Goal: Task Accomplishment & Management: Complete application form

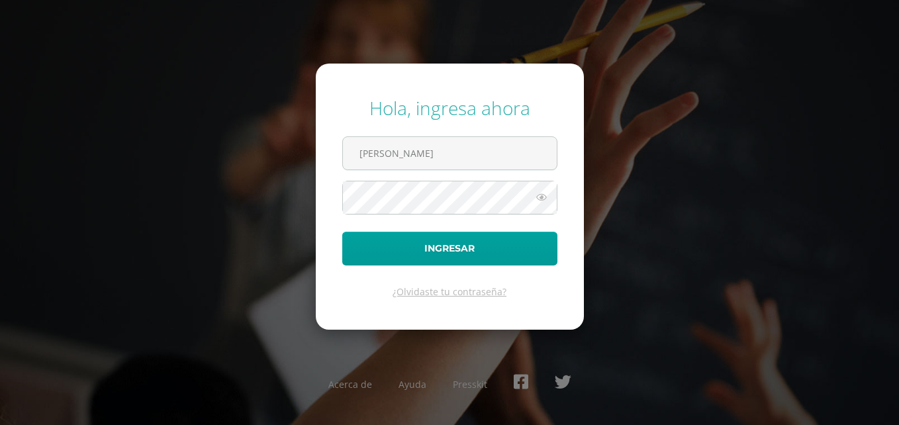
type input "vegasusana332@gmail.com"
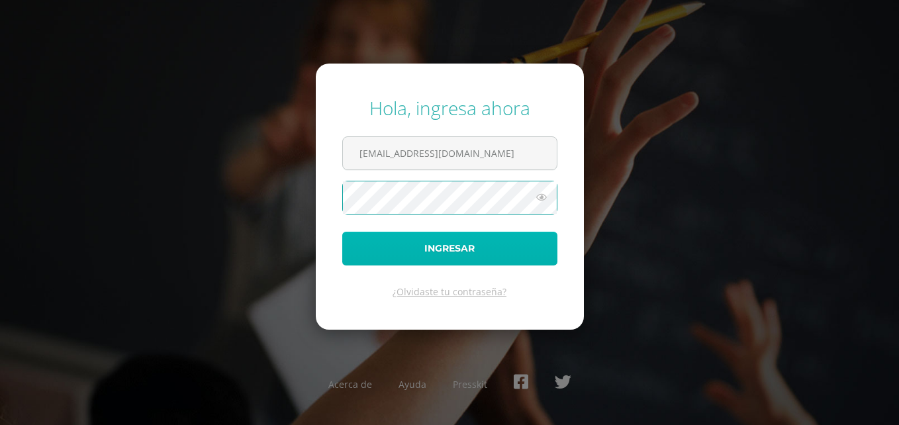
click at [472, 251] on button "Ingresar" at bounding box center [449, 249] width 215 height 34
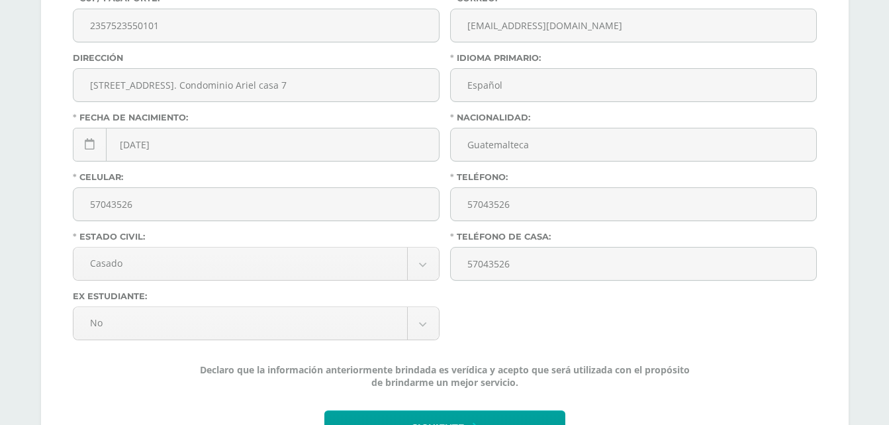
scroll to position [445, 0]
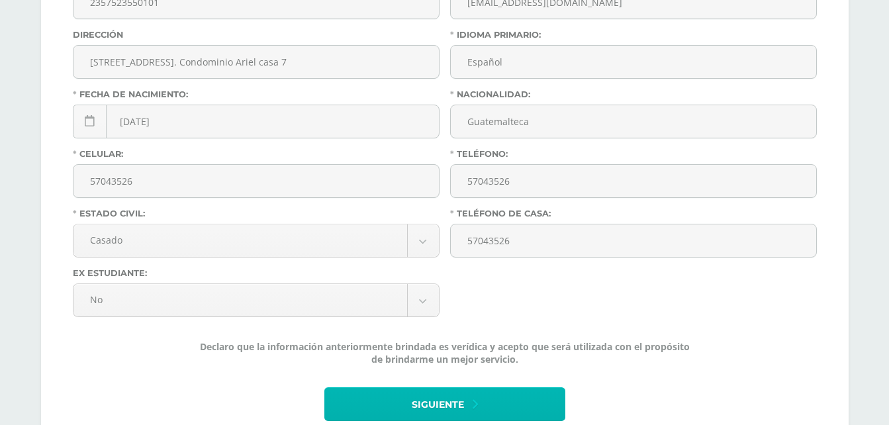
click at [441, 396] on span "Siguiente" at bounding box center [438, 405] width 52 height 32
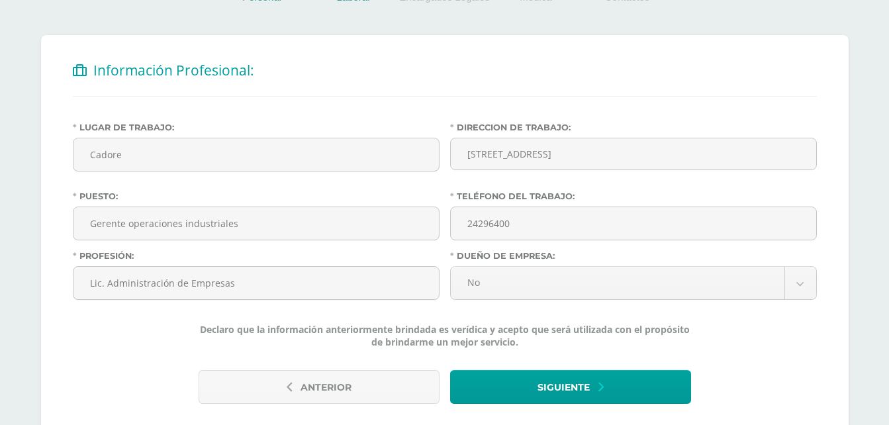
scroll to position [265, 0]
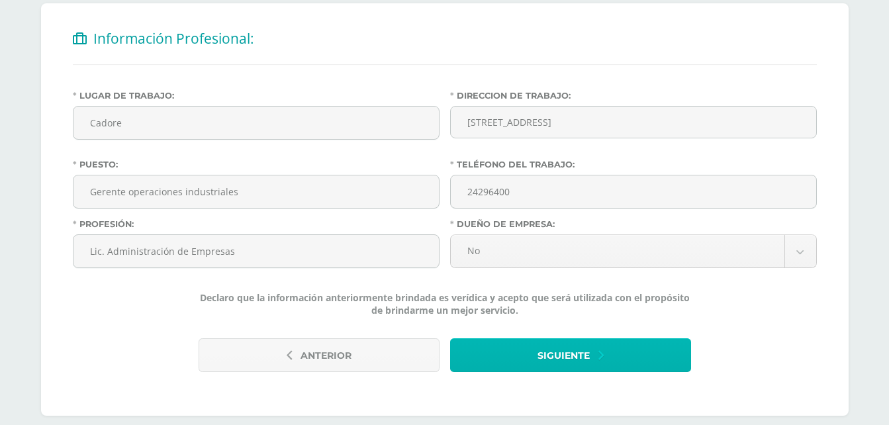
click at [546, 360] on span "Siguiente" at bounding box center [564, 356] width 52 height 32
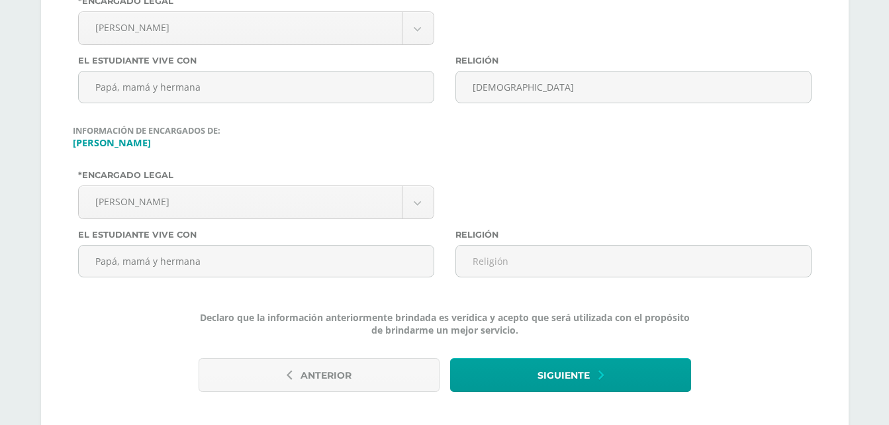
scroll to position [442, 0]
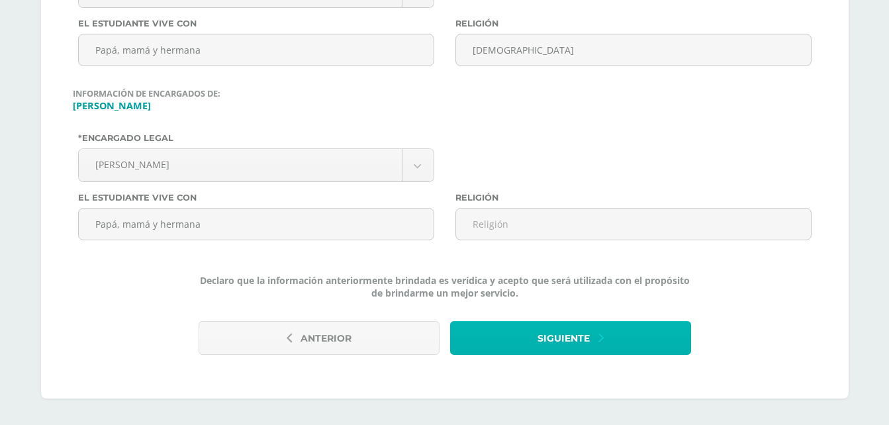
click at [553, 334] on span "Siguiente" at bounding box center [564, 338] width 52 height 32
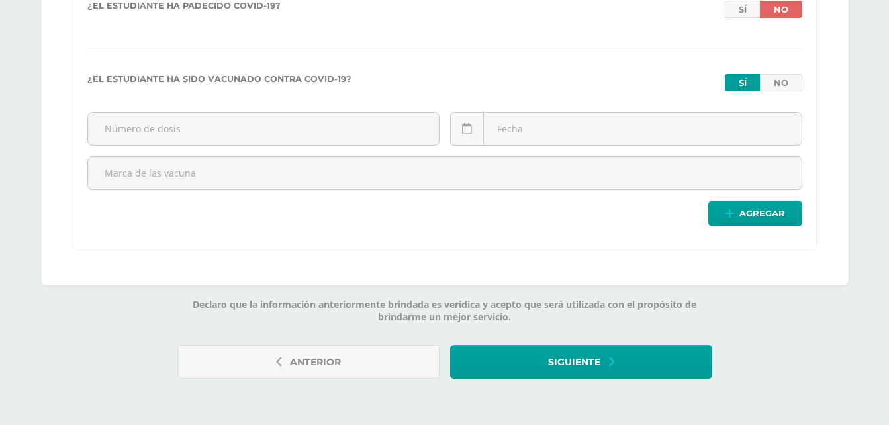
scroll to position [3991, 0]
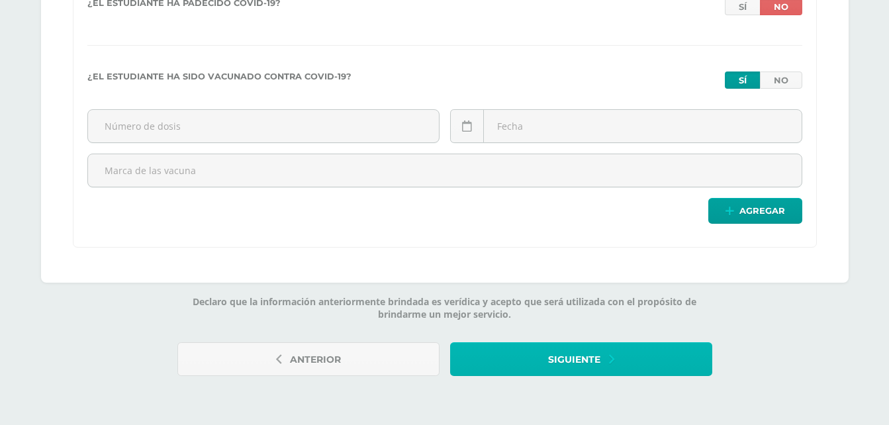
click at [591, 352] on span "Siguiente" at bounding box center [574, 360] width 52 height 32
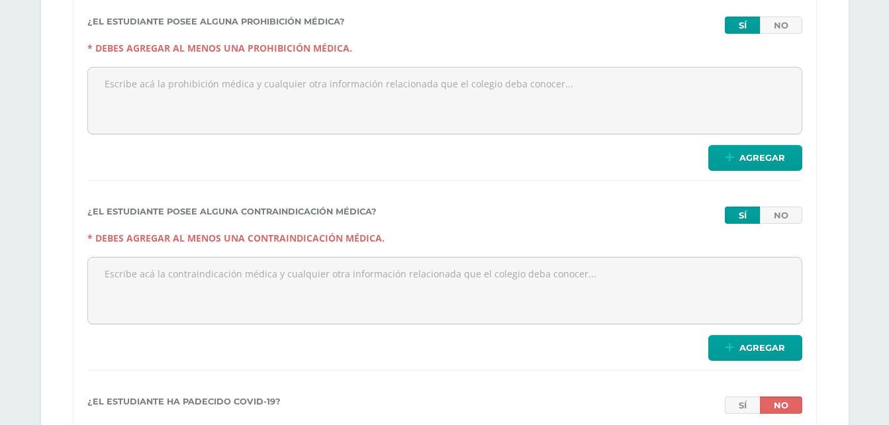
scroll to position [3631, 0]
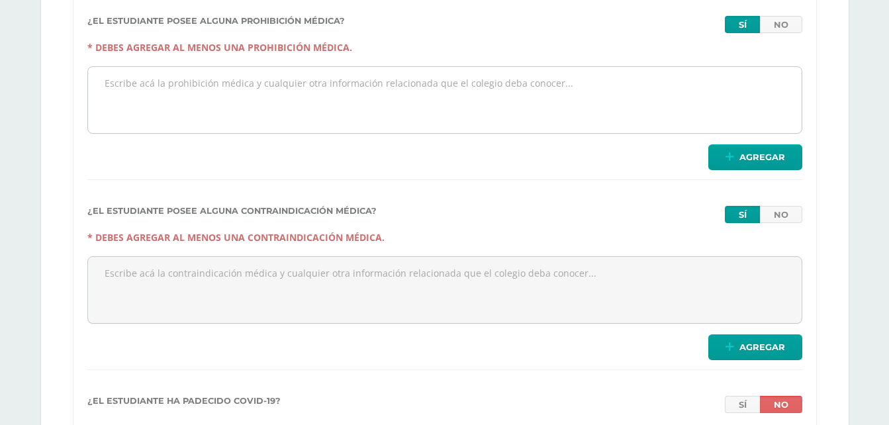
click at [367, 95] on textarea at bounding box center [445, 100] width 714 height 66
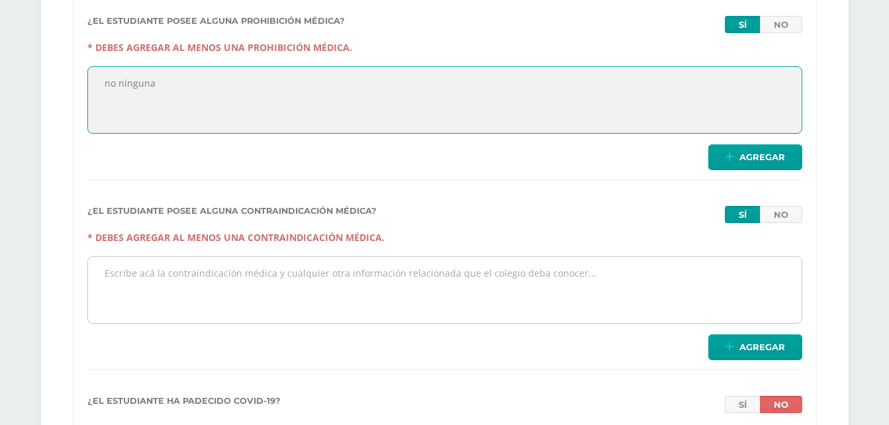
type textarea "no ninguna"
click at [360, 275] on textarea at bounding box center [445, 290] width 714 height 66
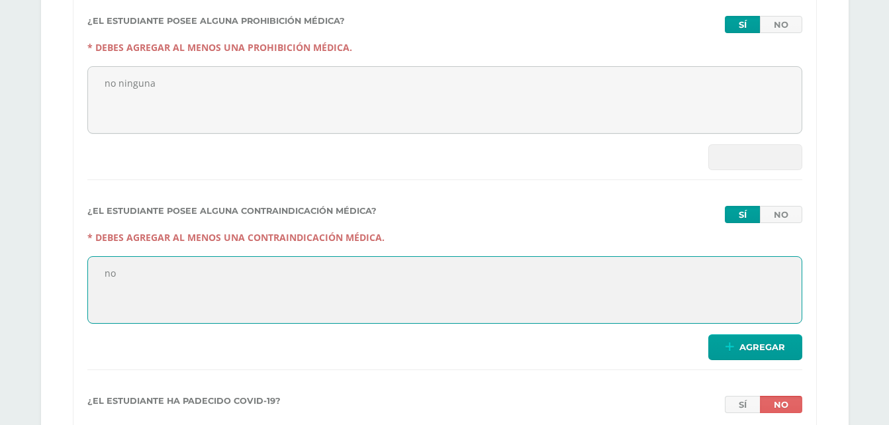
type textarea "no"
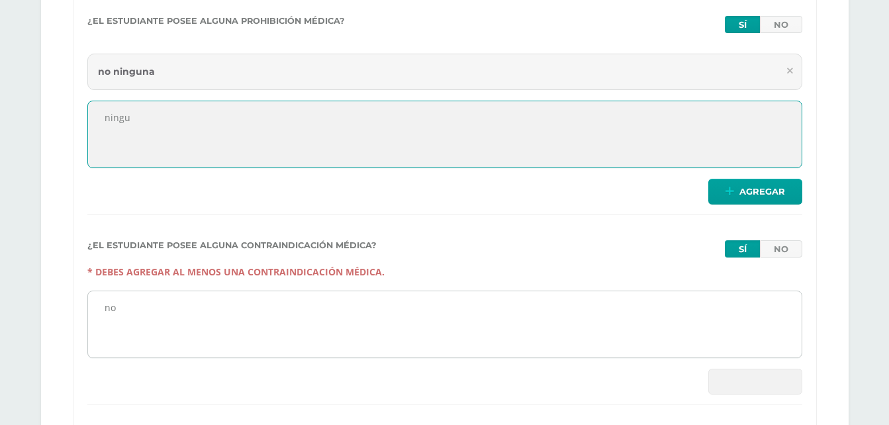
type textarea "ningu"
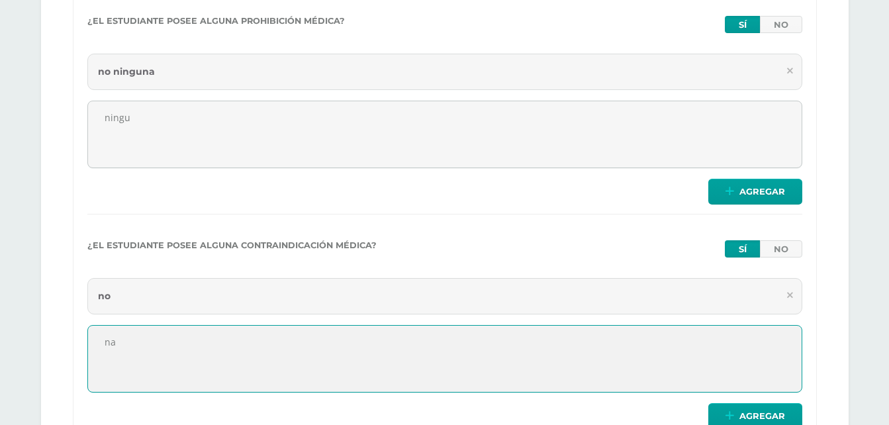
type textarea "na"
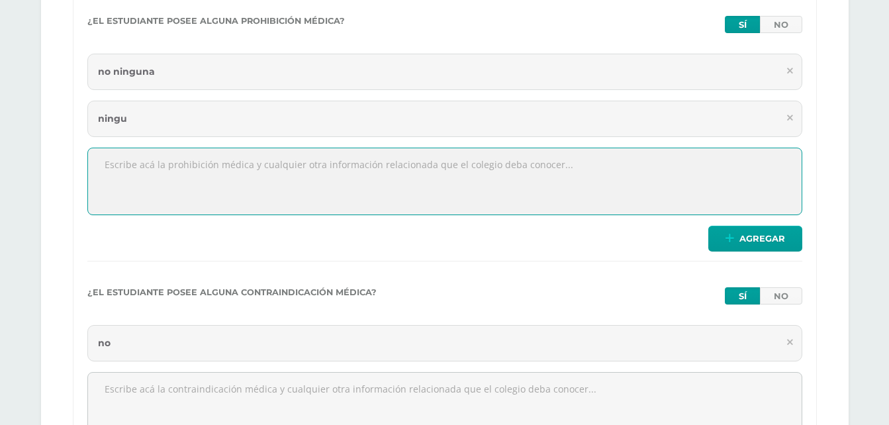
scroll to position [3855, 0]
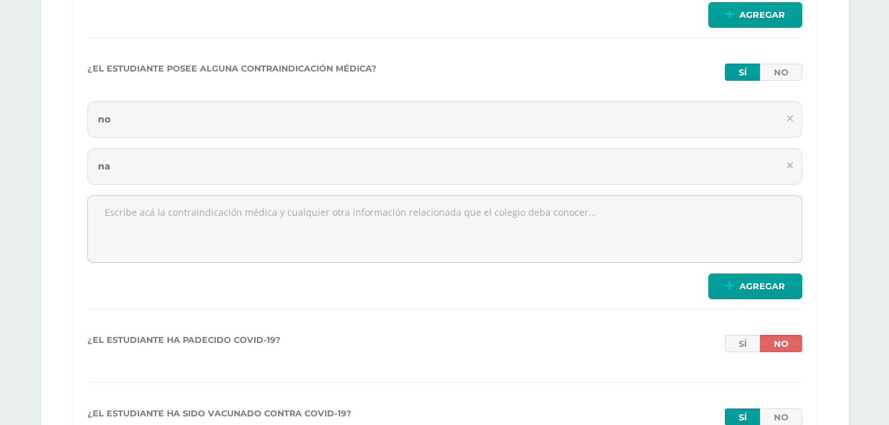
click at [193, 119] on div "no" at bounding box center [444, 119] width 715 height 36
click at [180, 173] on div "na" at bounding box center [444, 166] width 715 height 36
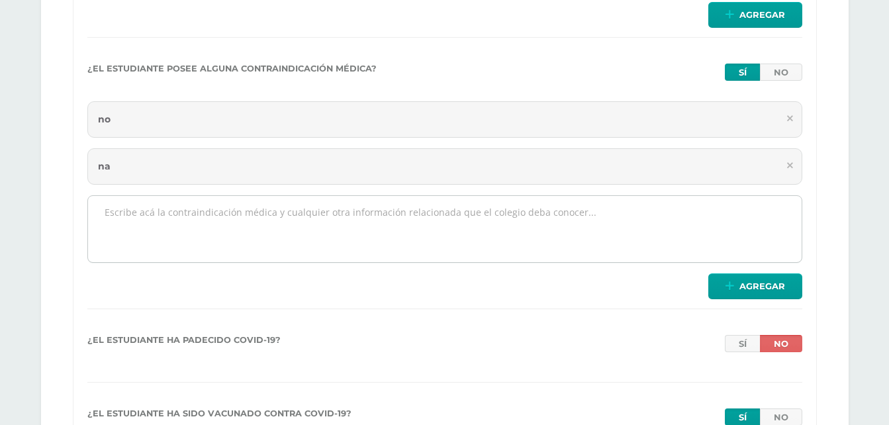
click at [336, 213] on textarea at bounding box center [445, 229] width 714 height 66
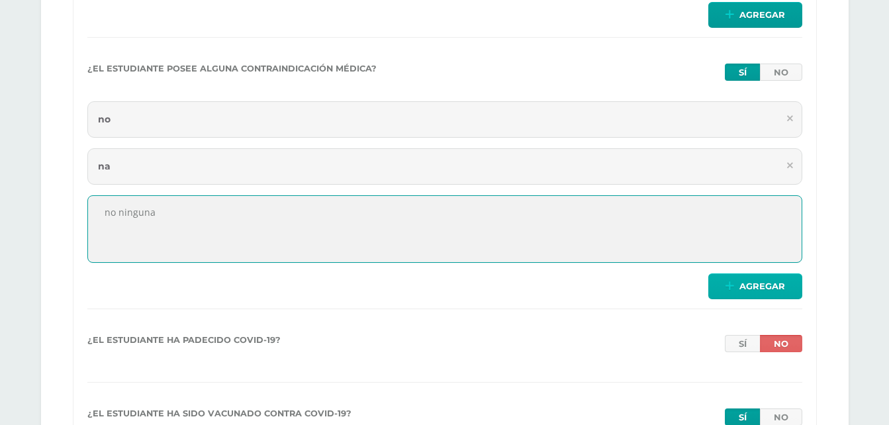
type textarea "no ninguna"
click at [785, 292] on span "Agregar" at bounding box center [763, 286] width 46 height 24
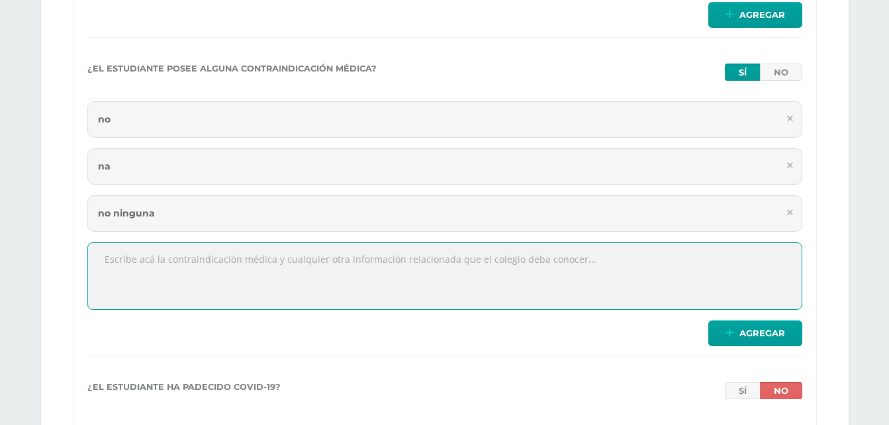
click at [790, 164] on icon at bounding box center [790, 165] width 6 height 9
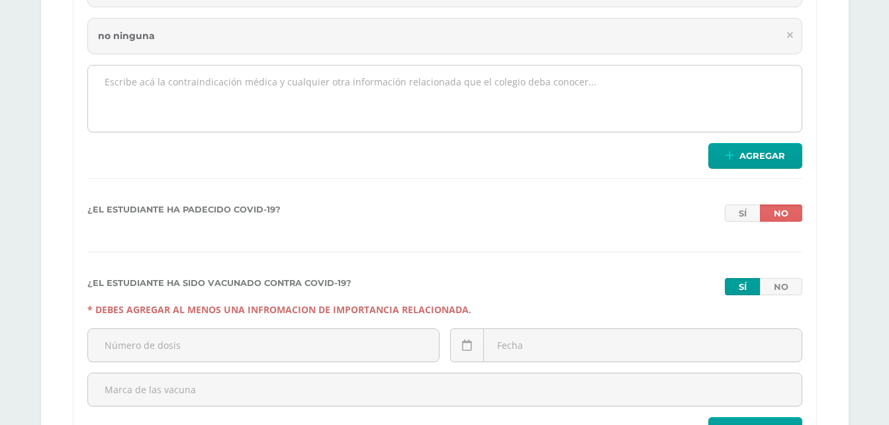
scroll to position [4054, 0]
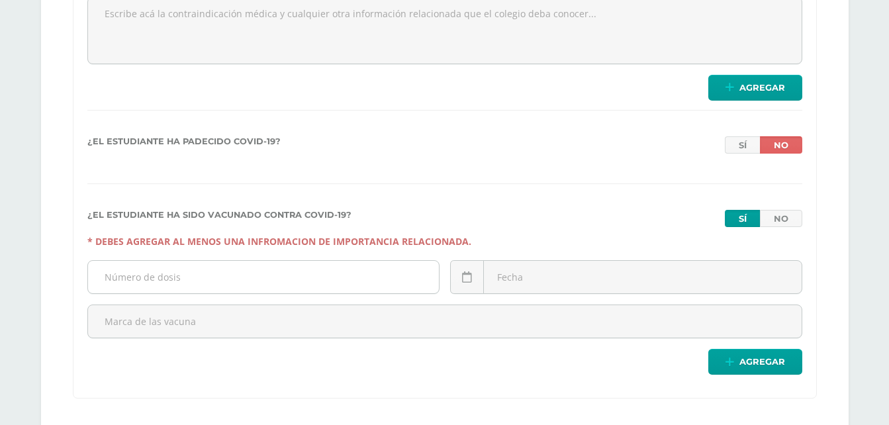
click at [348, 277] on input "text" at bounding box center [263, 277] width 351 height 32
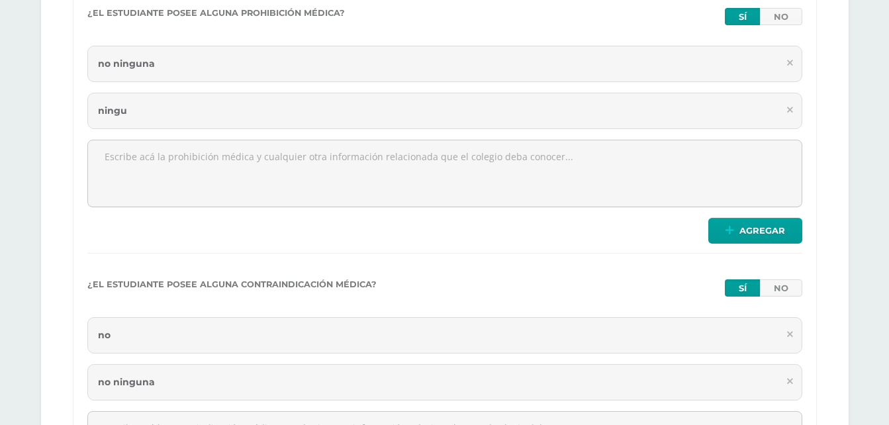
scroll to position [3656, 0]
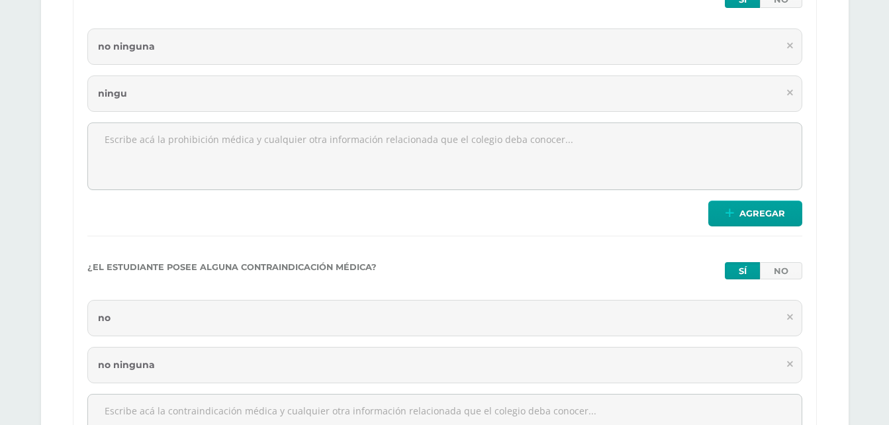
click at [352, 99] on div "ningu" at bounding box center [444, 93] width 715 height 36
click at [354, 98] on div "ningu" at bounding box center [444, 93] width 715 height 36
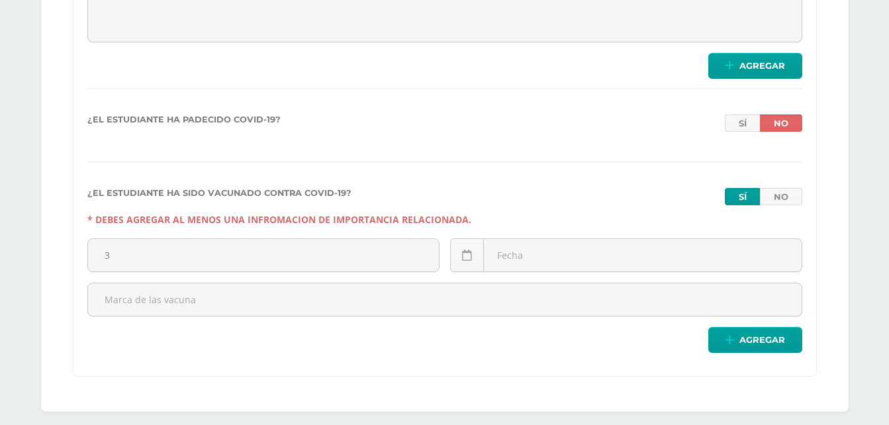
scroll to position [4120, 0]
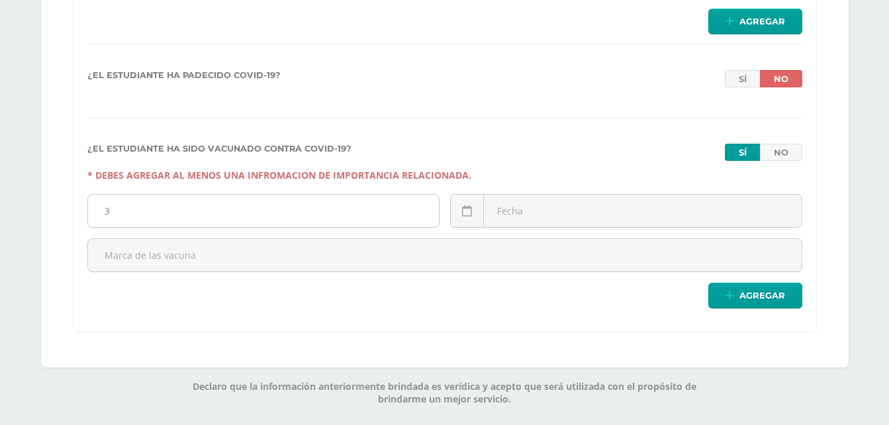
click at [203, 212] on input "3" at bounding box center [263, 211] width 351 height 32
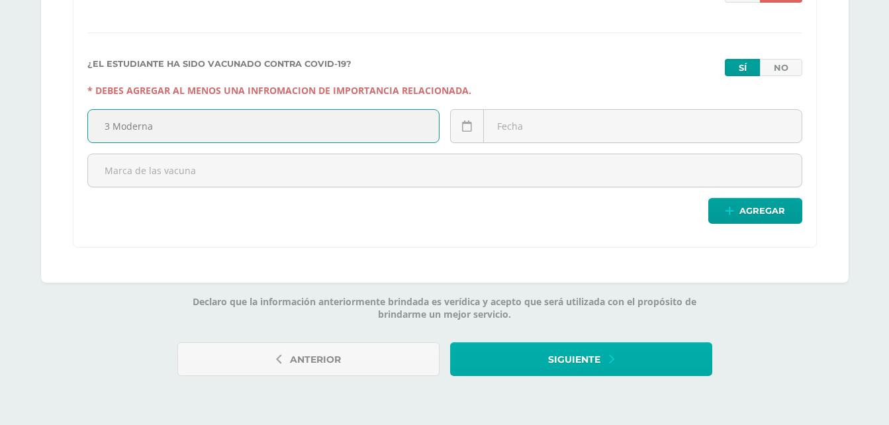
type input "3 Moderna"
click at [579, 356] on span "Siguiente" at bounding box center [574, 360] width 52 height 32
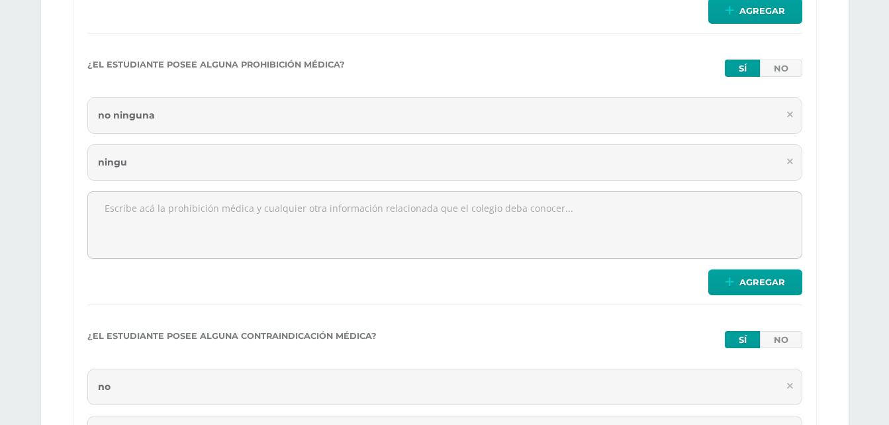
scroll to position [3234, 0]
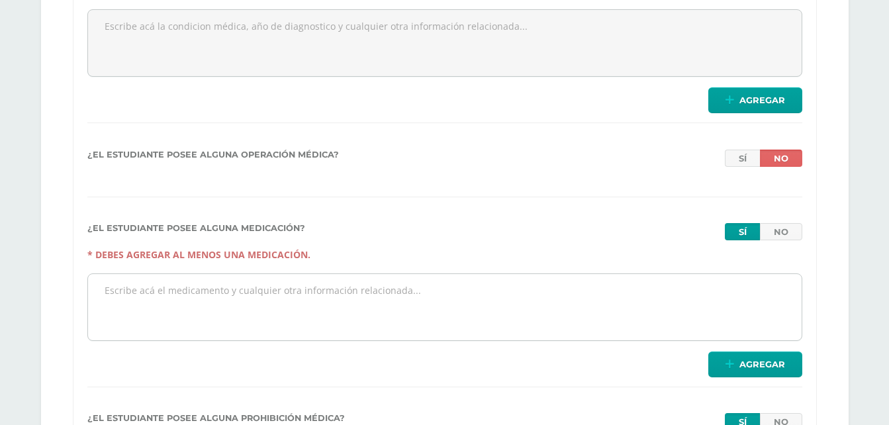
click at [323, 293] on textarea at bounding box center [445, 307] width 714 height 66
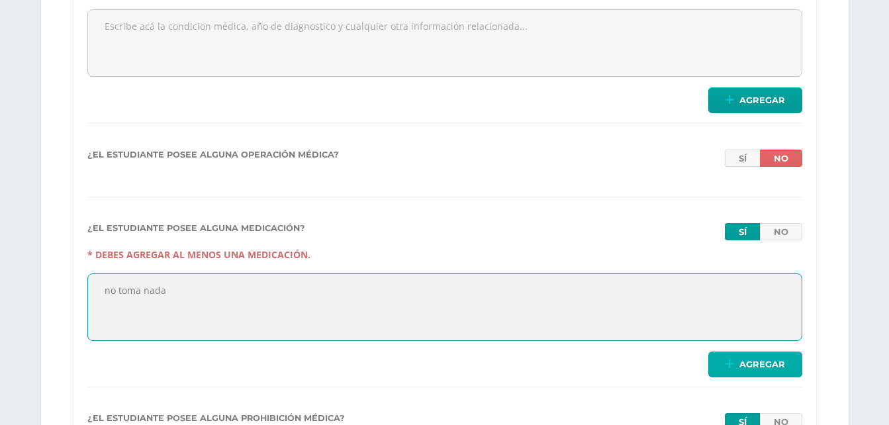
type textarea "no toma nada"
click at [744, 361] on span "Agregar" at bounding box center [763, 364] width 46 height 24
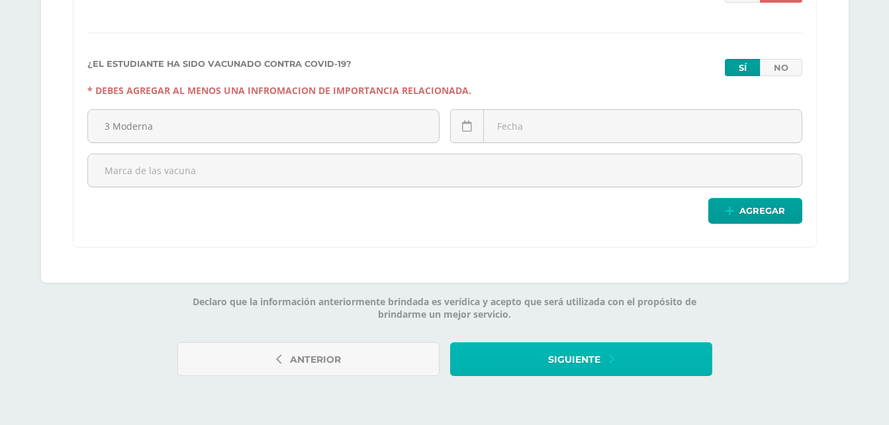
click at [575, 356] on span "Siguiente" at bounding box center [574, 360] width 52 height 32
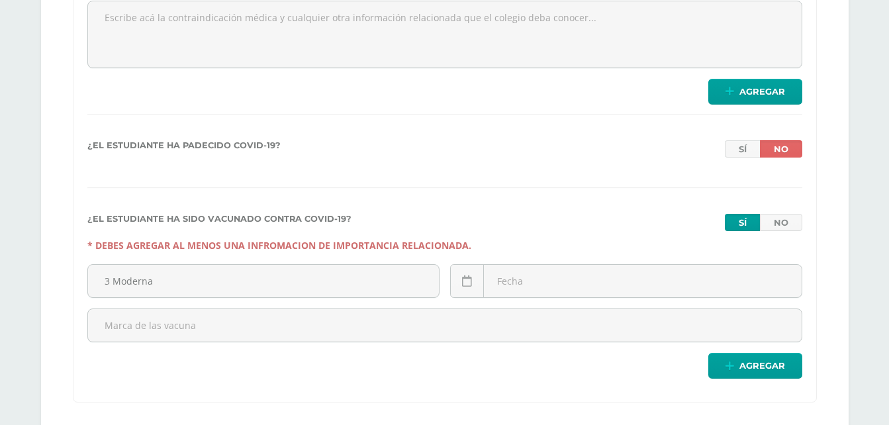
scroll to position [4075, 0]
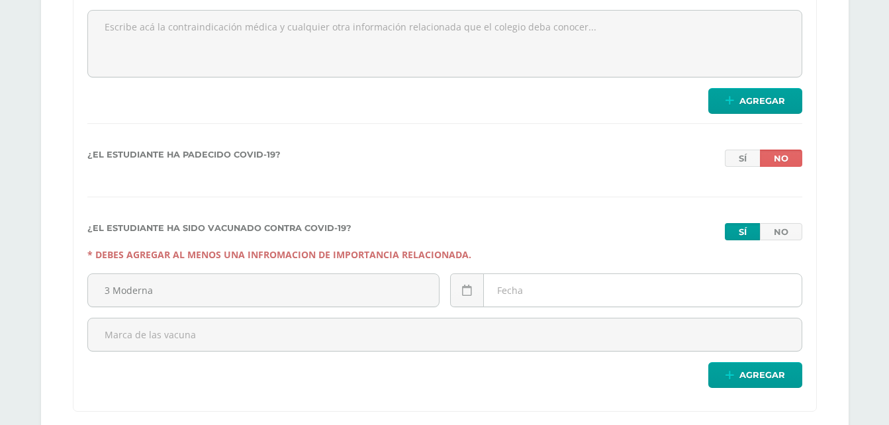
click at [522, 286] on div "[DATE] Mo Tu We Th Fr Sa Su 1 2 3 4 5 6 7 8 9 10 11 12 13 14 15 16 17 18 19 20 …" at bounding box center [626, 295] width 352 height 44
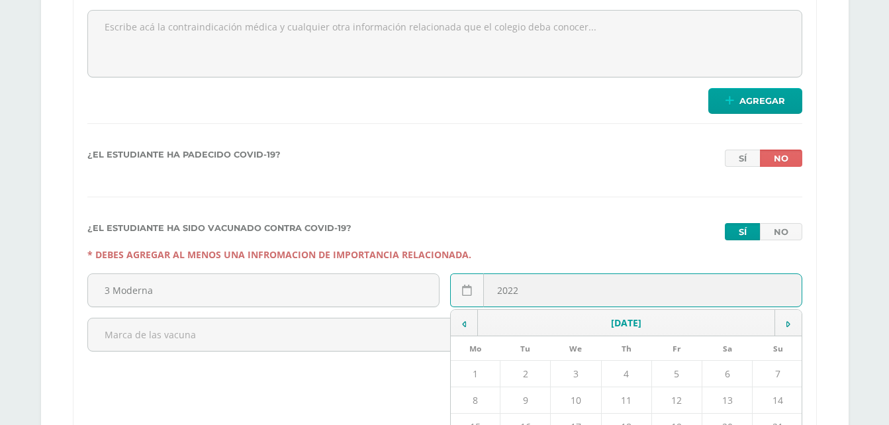
type input "2022"
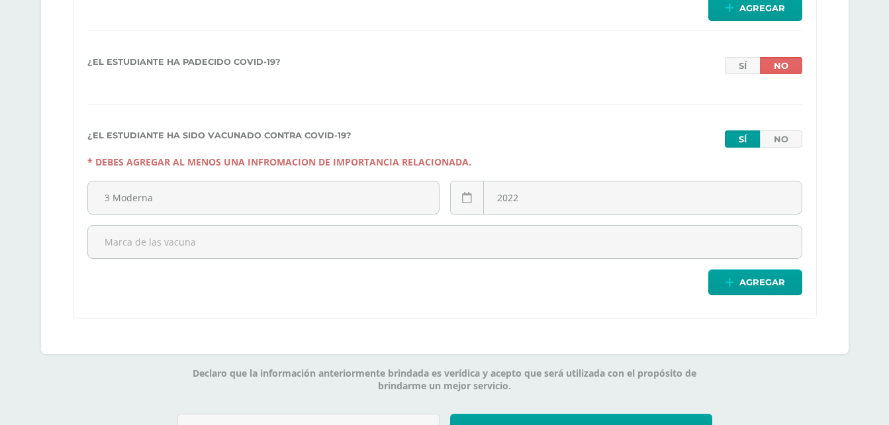
scroll to position [4207, 0]
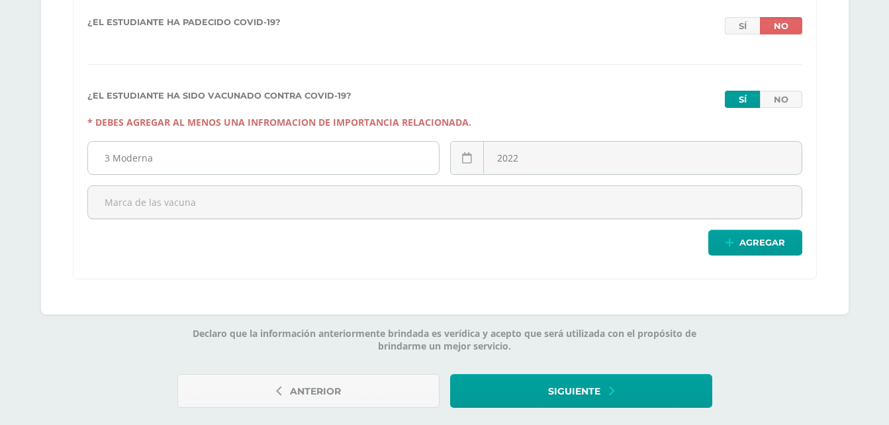
click at [227, 169] on input "3 Moderna" at bounding box center [263, 158] width 351 height 32
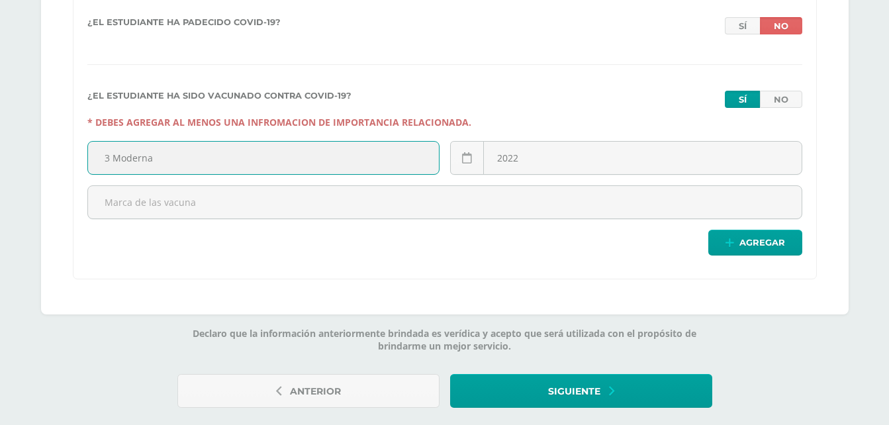
drag, startPoint x: 216, startPoint y: 165, endPoint x: -3, endPoint y: 173, distance: 219.3
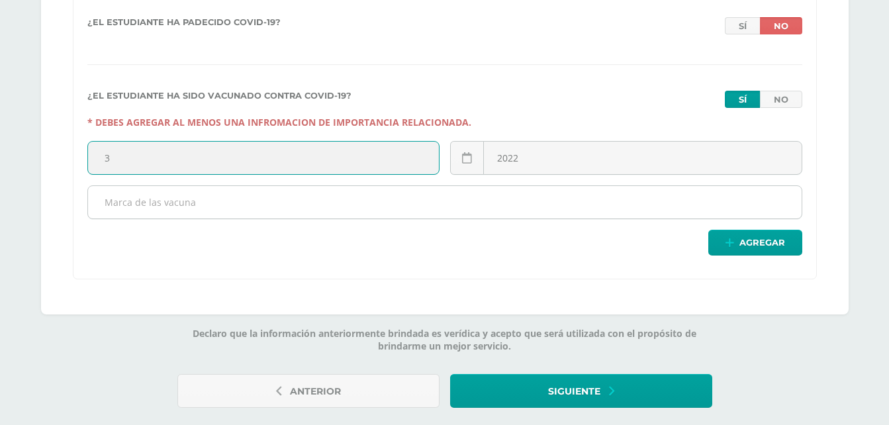
type input "3"
click at [157, 203] on input "text" at bounding box center [445, 202] width 714 height 32
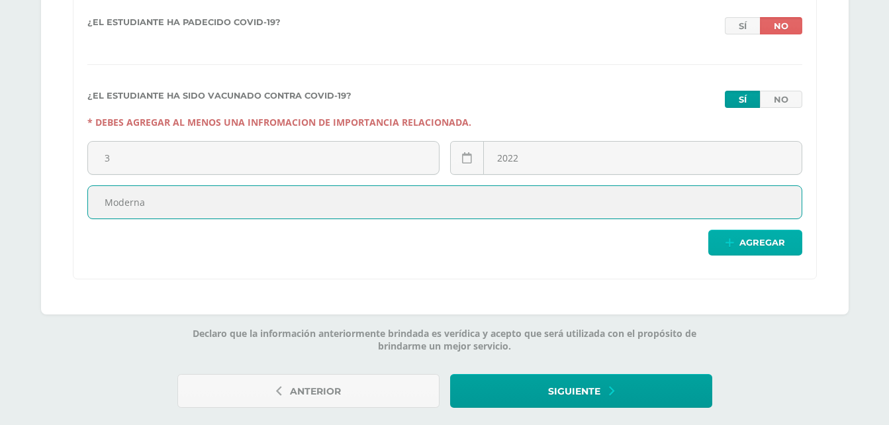
type input "Moderna"
click at [729, 248] on icon at bounding box center [730, 243] width 9 height 11
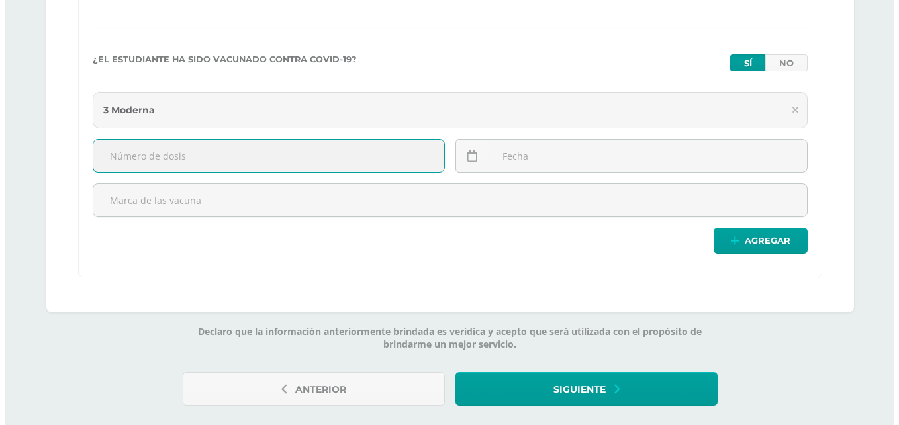
scroll to position [4274, 0]
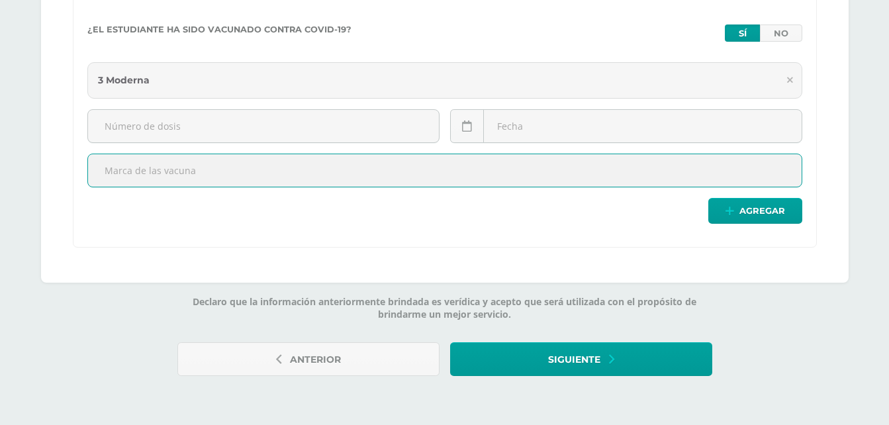
click at [282, 173] on input "text" at bounding box center [445, 170] width 714 height 32
type input "m"
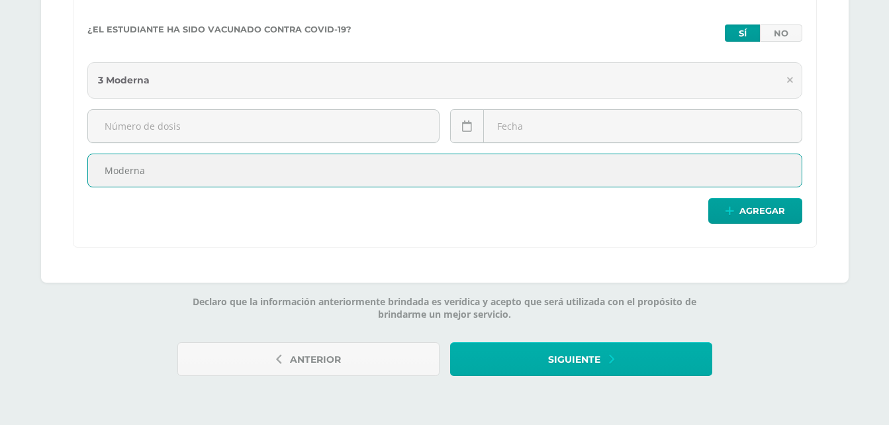
type input "Moderna"
click at [524, 344] on button "Siguiente" at bounding box center [581, 359] width 262 height 34
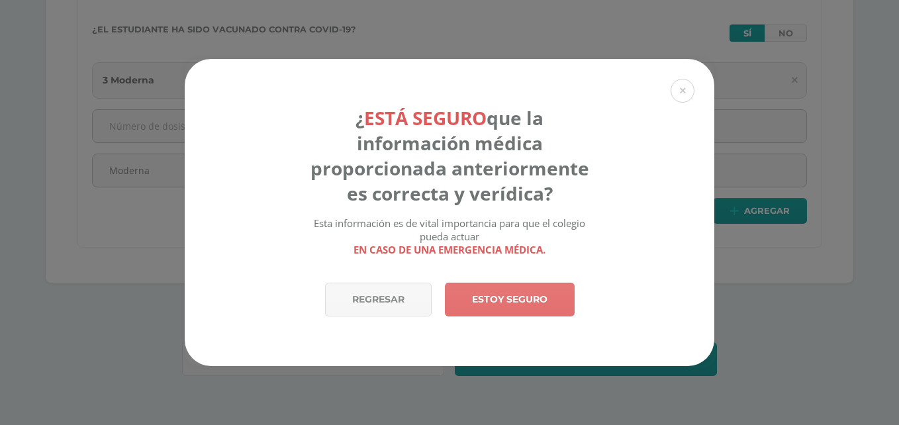
click at [490, 298] on link "Estoy seguro" at bounding box center [510, 300] width 130 height 34
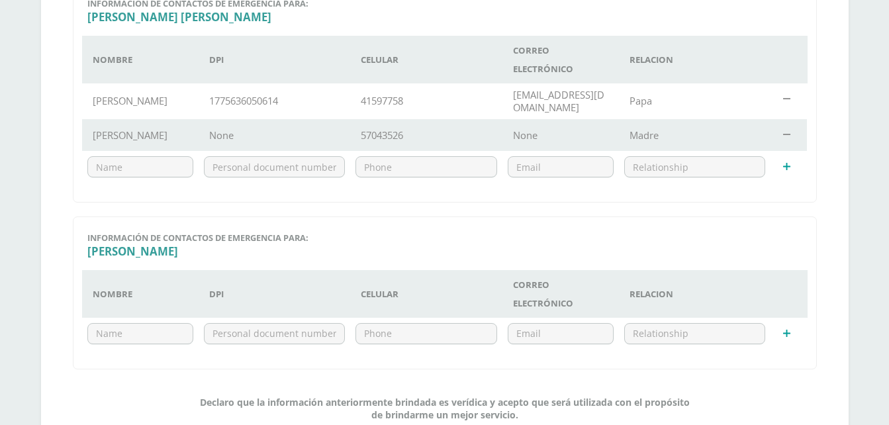
scroll to position [397, 0]
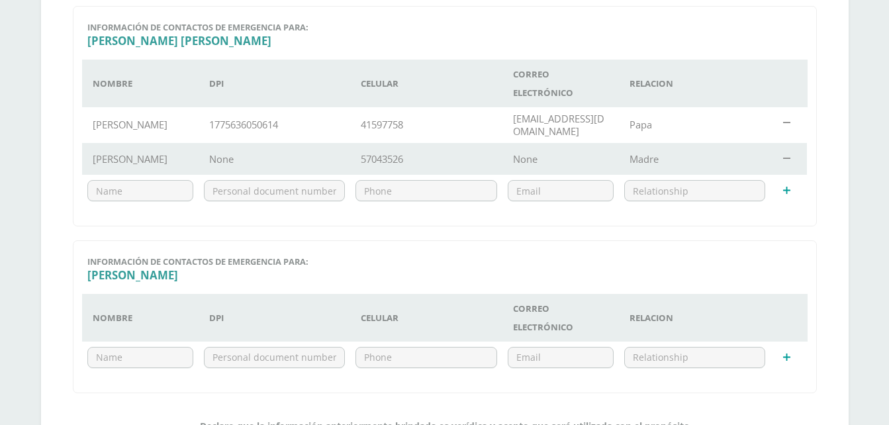
click at [218, 154] on td "None" at bounding box center [275, 159] width 152 height 32
click at [228, 157] on td "None" at bounding box center [275, 159] width 152 height 32
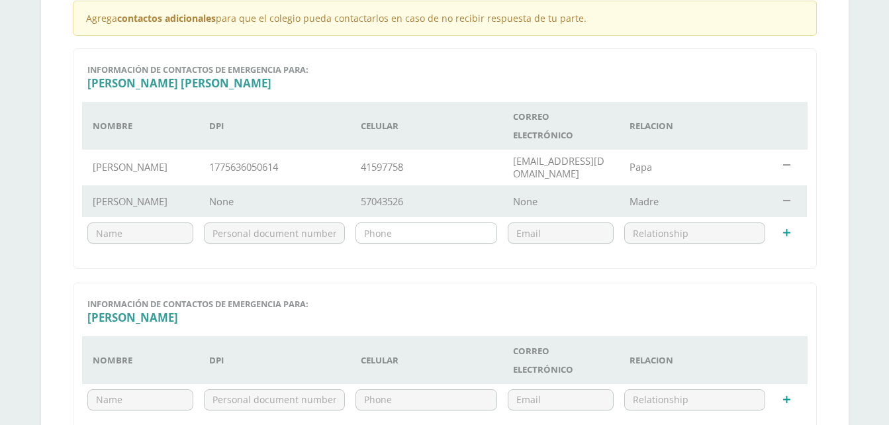
scroll to position [331, 0]
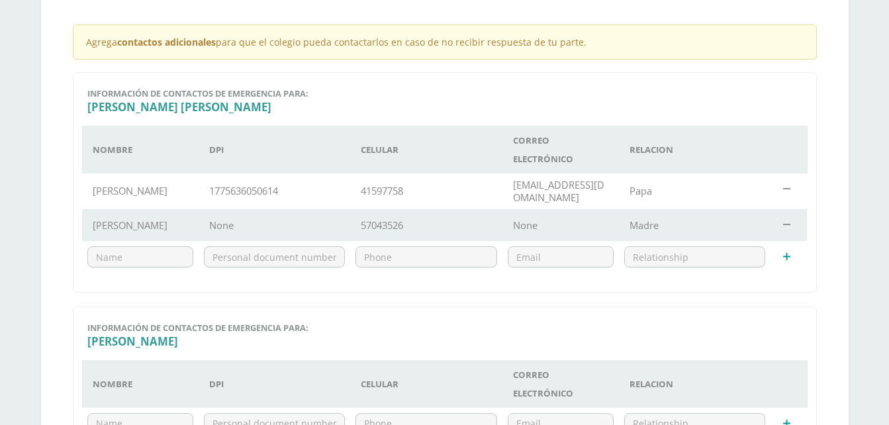
click at [199, 224] on td "None" at bounding box center [275, 225] width 152 height 32
click at [211, 224] on td "None" at bounding box center [275, 225] width 152 height 32
click at [779, 259] on td at bounding box center [787, 257] width 32 height 32
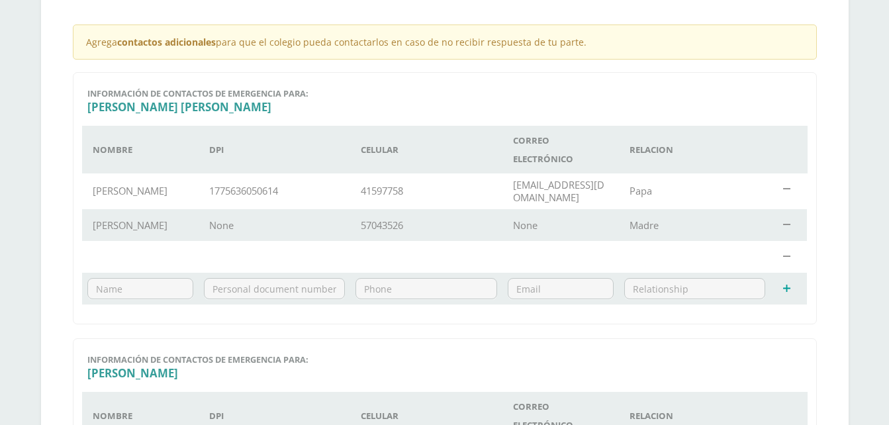
click at [226, 244] on td at bounding box center [275, 257] width 152 height 32
click at [236, 228] on td "None" at bounding box center [275, 225] width 152 height 32
click at [785, 259] on icon at bounding box center [786, 257] width 7 height 10
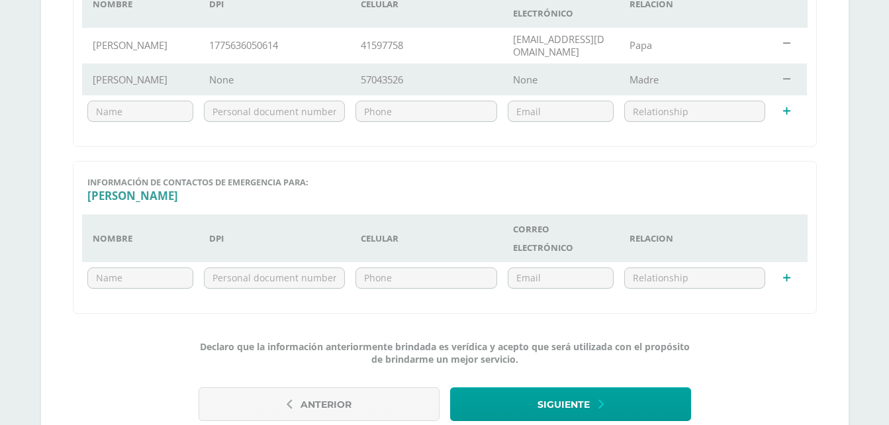
scroll to position [543, 0]
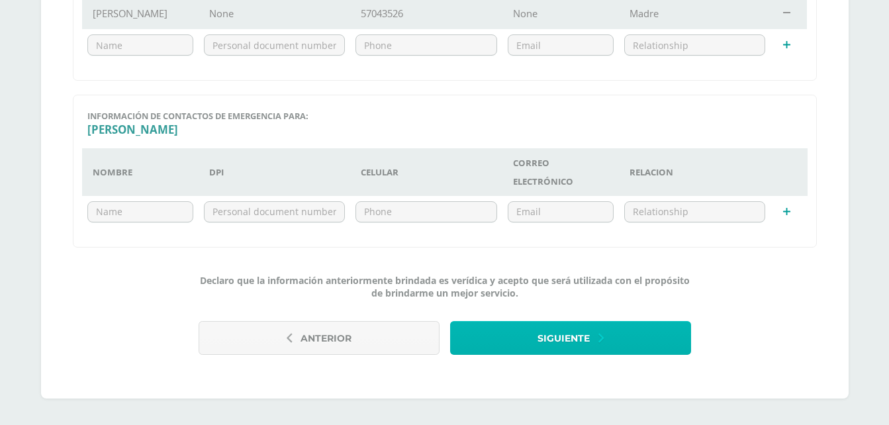
click at [538, 333] on span "Siguiente" at bounding box center [564, 338] width 52 height 32
click at [569, 337] on span "Siguiente" at bounding box center [564, 338] width 52 height 32
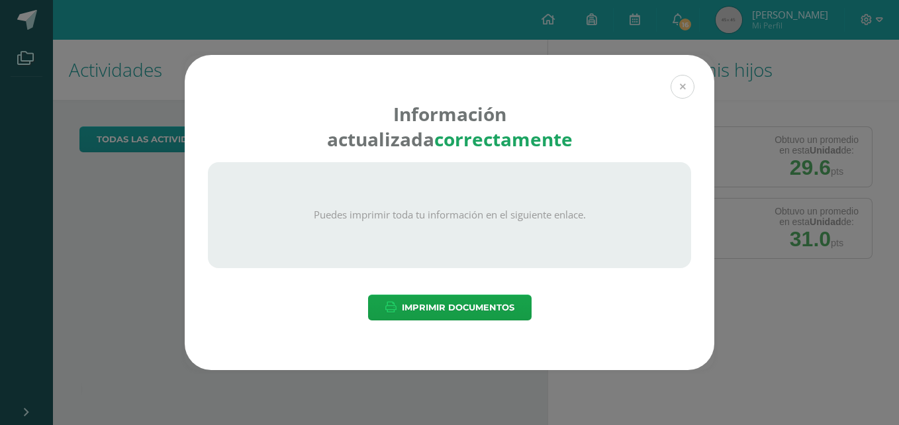
click at [691, 91] on button at bounding box center [683, 87] width 24 height 24
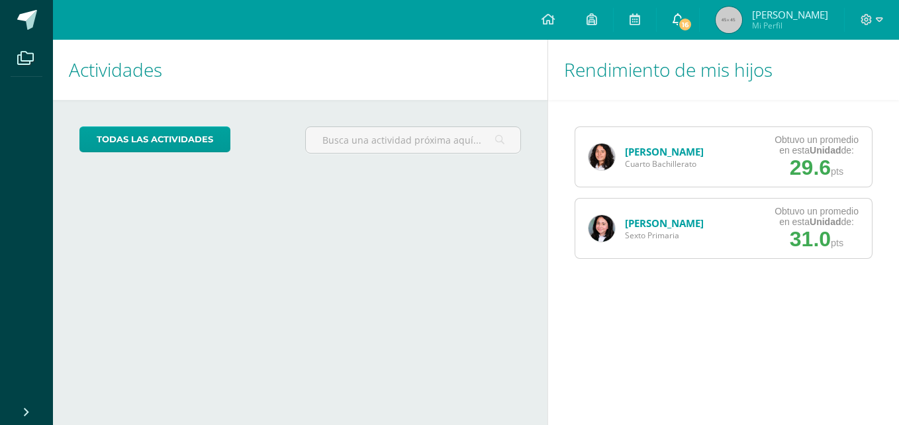
click at [680, 21] on span "16" at bounding box center [685, 24] width 15 height 15
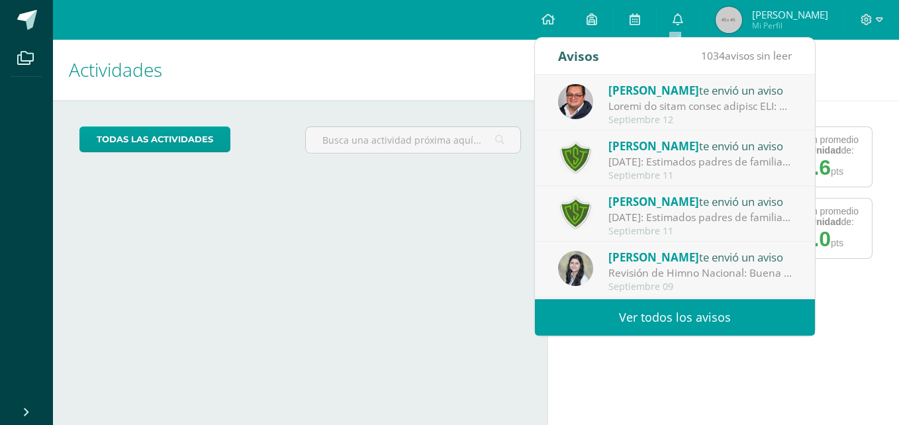
click at [649, 111] on div at bounding box center [700, 106] width 184 height 15
